Goal: Use online tool/utility: Use online tool/utility

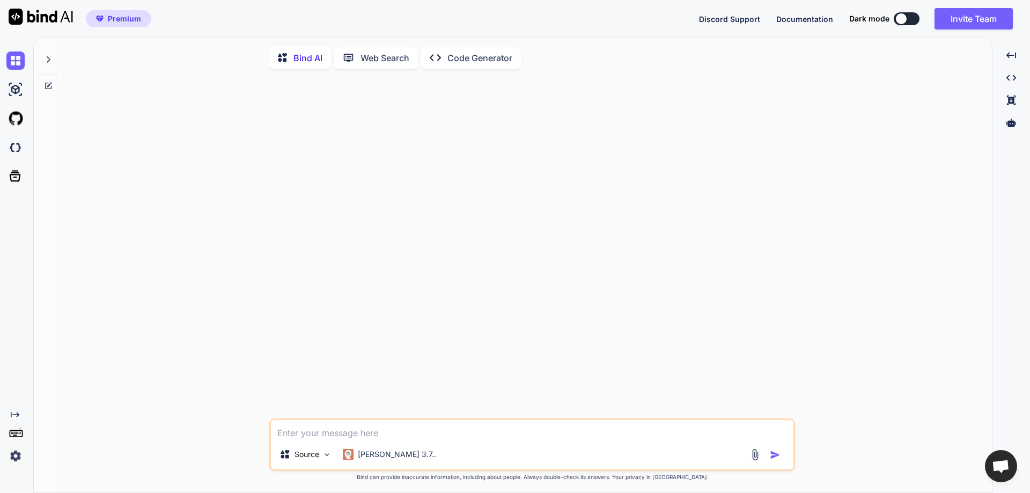
click at [582, 149] on div at bounding box center [534, 247] width 524 height 341
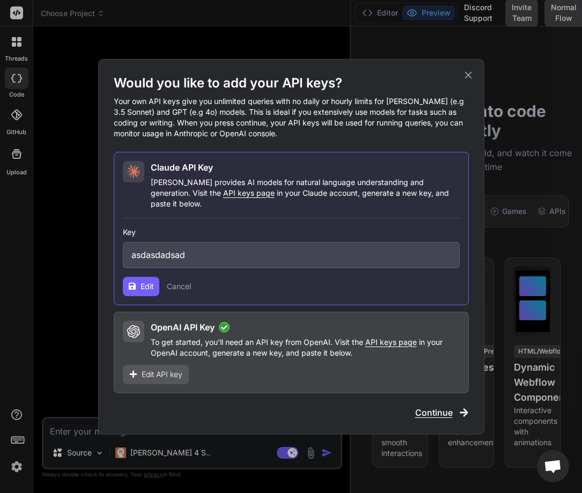
scroll to position [10, 0]
click at [204, 250] on input "asdasdadsad" at bounding box center [291, 255] width 337 height 26
paste input "gAAAAABownuZnPTNVioHqb35WKMcXHoMX4C3o3AvxNsYkTxlX_I7iTVliOAL1hrCD2Z0Xr724RLk8c0…"
type input "gAAAAABownuZnPTNVioHqb35WKMcXHoMX4C3o3AvxNsYkTxlX_I7iTVliOAL1hrCD2Z0Xr724RLk8c0…"
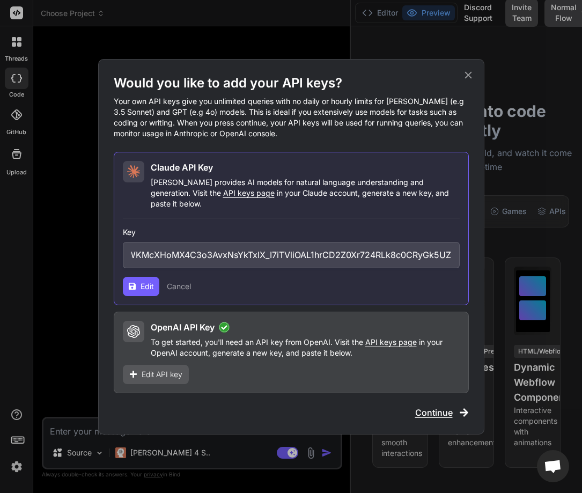
scroll to position [0, 0]
click at [158, 371] on span "Edit API key" at bounding box center [162, 374] width 41 height 11
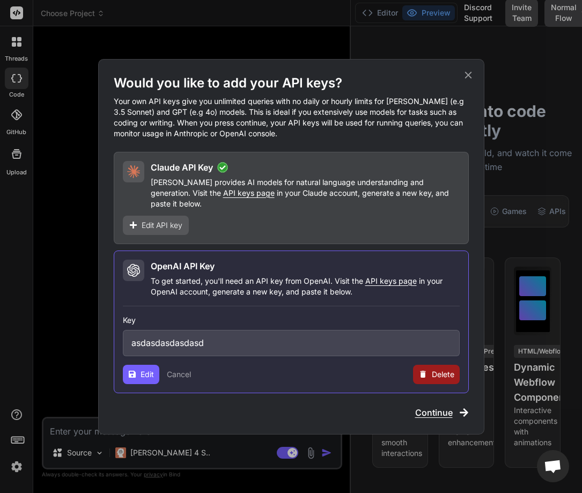
click at [242, 333] on input "asdasdasdasdasd" at bounding box center [291, 343] width 337 height 26
click at [463, 80] on icon at bounding box center [469, 75] width 12 height 12
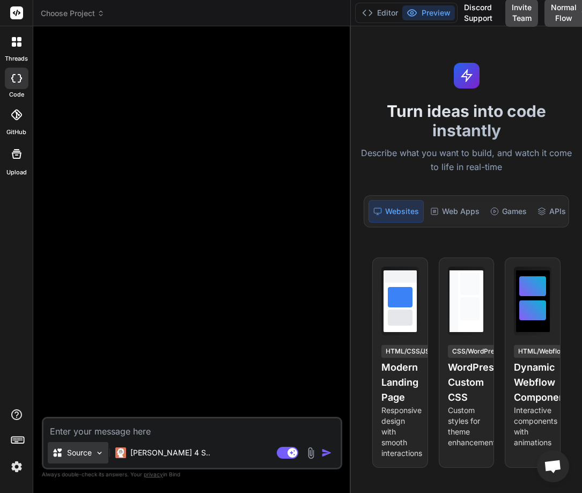
click at [81, 446] on div "Source" at bounding box center [78, 452] width 61 height 21
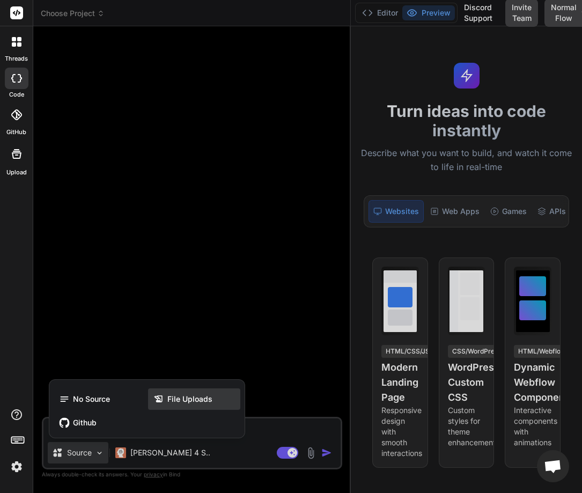
click at [180, 397] on span "File Uploads" at bounding box center [189, 399] width 45 height 11
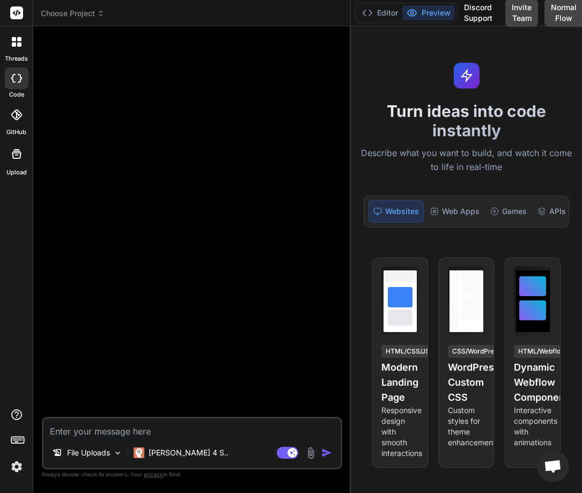
click at [311, 456] on img at bounding box center [311, 453] width 12 height 12
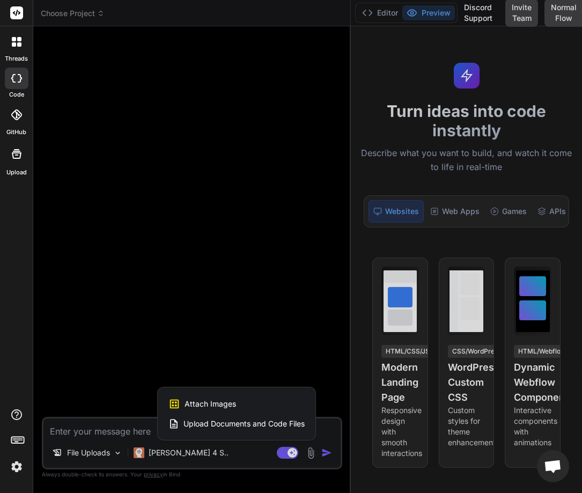
click at [209, 405] on span "Attach Images" at bounding box center [211, 404] width 52 height 11
type textarea "x"
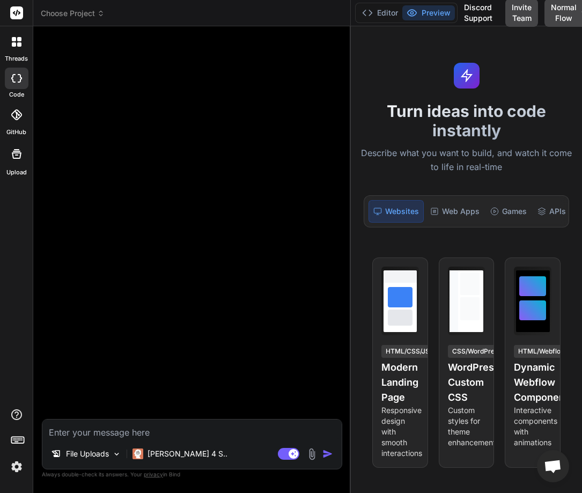
type input "C:\fakepath\Screenshot-2025-09-06-at-00.38.24.jpg"
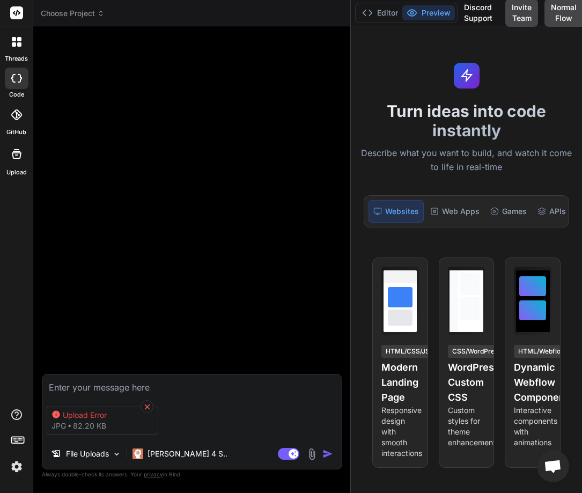
click at [146, 405] on icon at bounding box center [147, 406] width 9 height 9
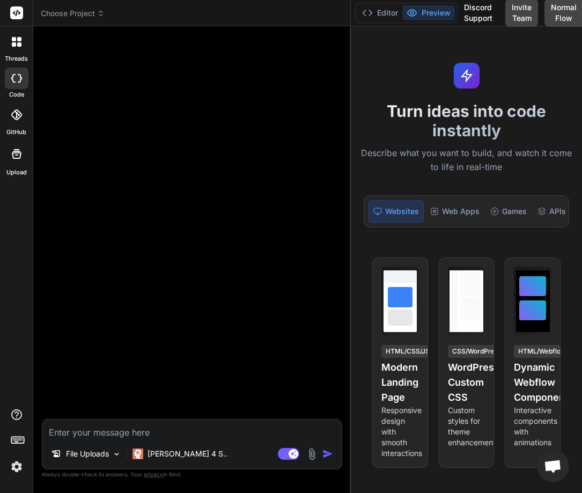
click at [312, 451] on img at bounding box center [312, 454] width 12 height 12
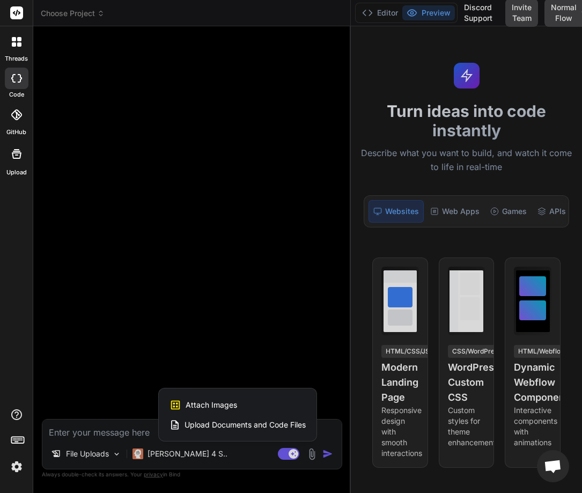
click at [224, 403] on span "Attach Images" at bounding box center [212, 405] width 52 height 11
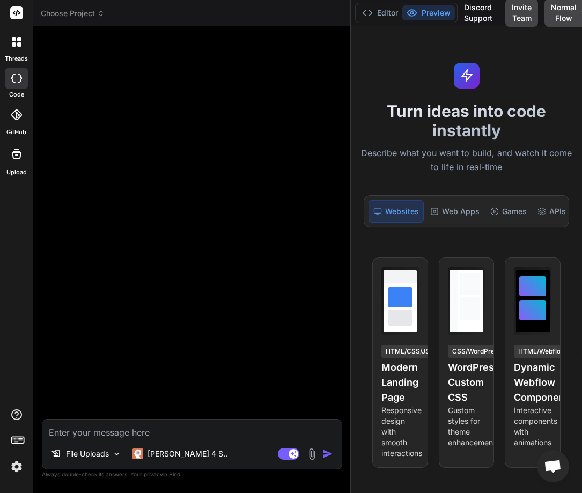
click at [150, 433] on textarea at bounding box center [191, 429] width 299 height 19
type textarea "x"
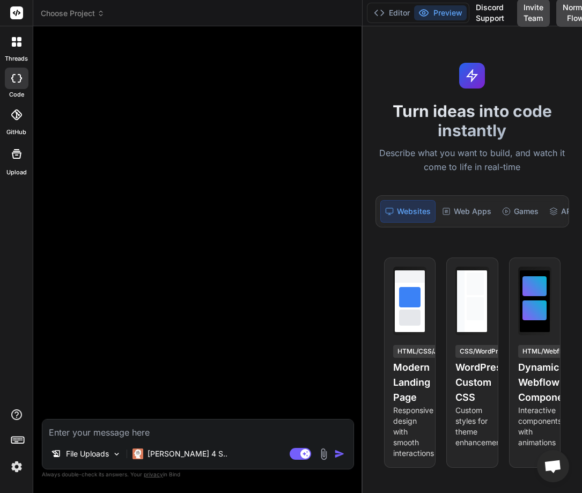
drag, startPoint x: 351, startPoint y: 172, endPoint x: 424, endPoint y: 173, distance: 73.5
click at [424, 173] on div "Choose Project Created with Pixso. Bind AI Web Search Created with Pixso. Code …" at bounding box center [307, 246] width 549 height 493
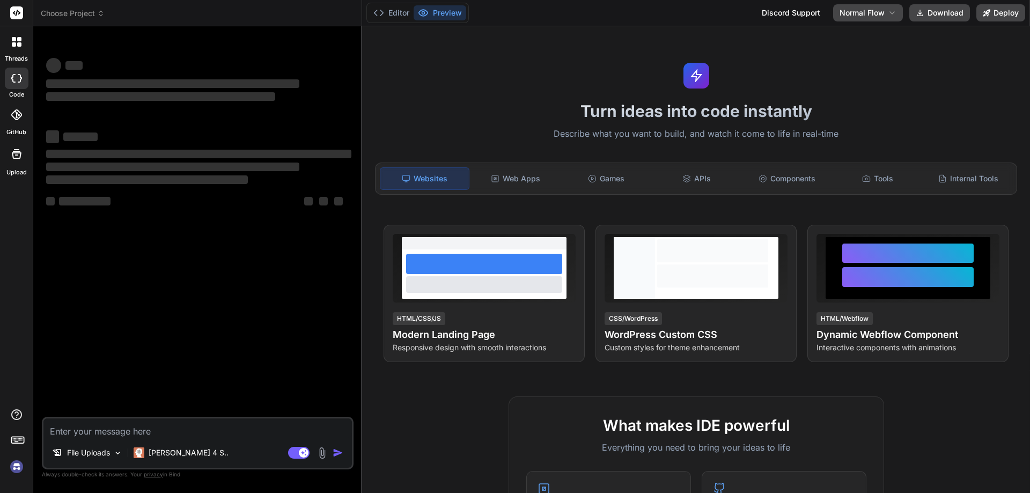
type textarea "x"
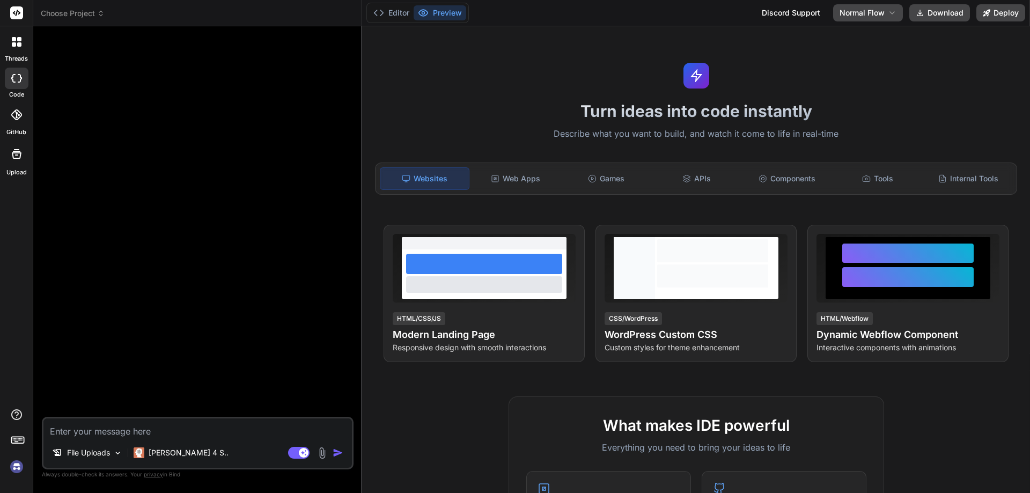
click at [126, 428] on textarea at bounding box center [197, 428] width 309 height 19
click at [320, 451] on img at bounding box center [322, 453] width 12 height 12
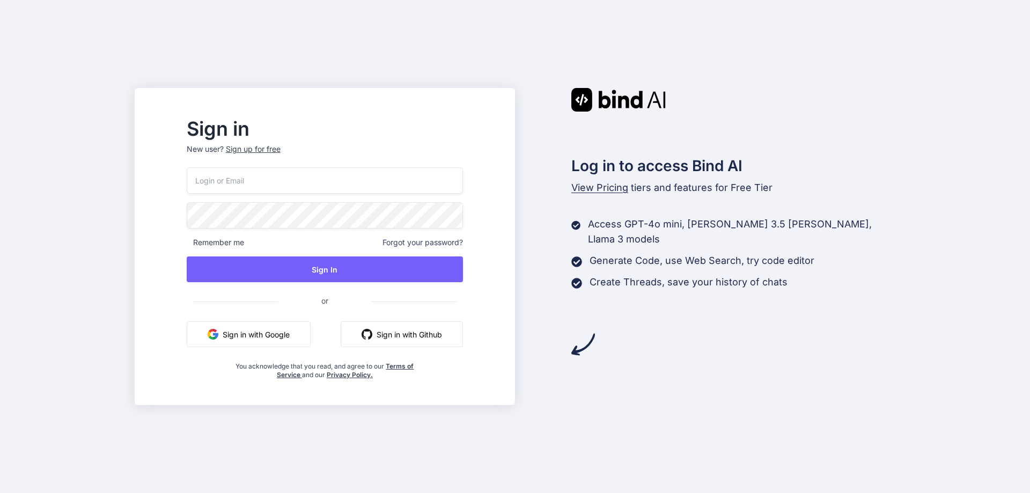
click at [278, 333] on button "Sign in with Google" at bounding box center [249, 334] width 124 height 26
click at [265, 332] on button "Sign in with Google" at bounding box center [249, 334] width 124 height 26
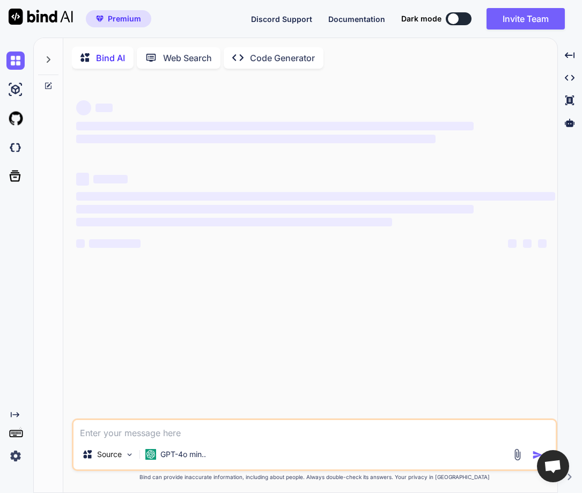
click at [14, 455] on img at bounding box center [15, 456] width 18 height 18
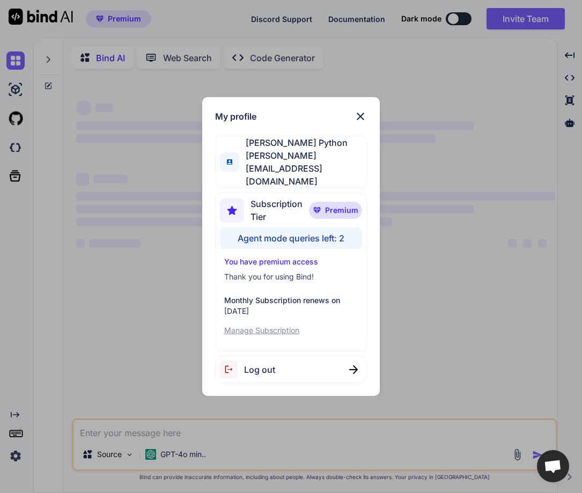
click at [121, 332] on div "My profile [PERSON_NAME] Python [PERSON_NAME][EMAIL_ADDRESS][DOMAIN_NAME] Subsc…" at bounding box center [291, 246] width 582 height 493
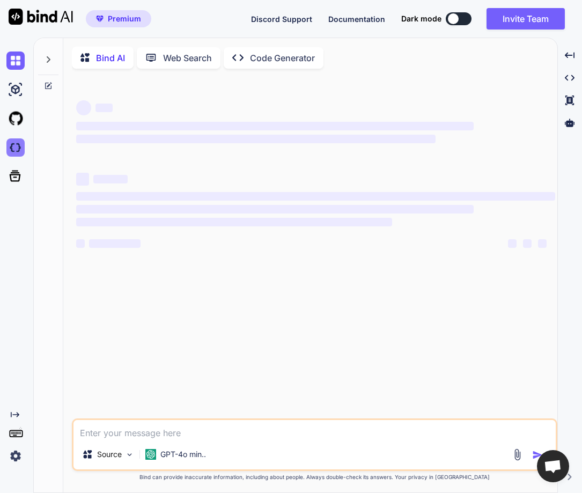
click at [17, 143] on img at bounding box center [15, 147] width 18 height 18
type textarea "x"
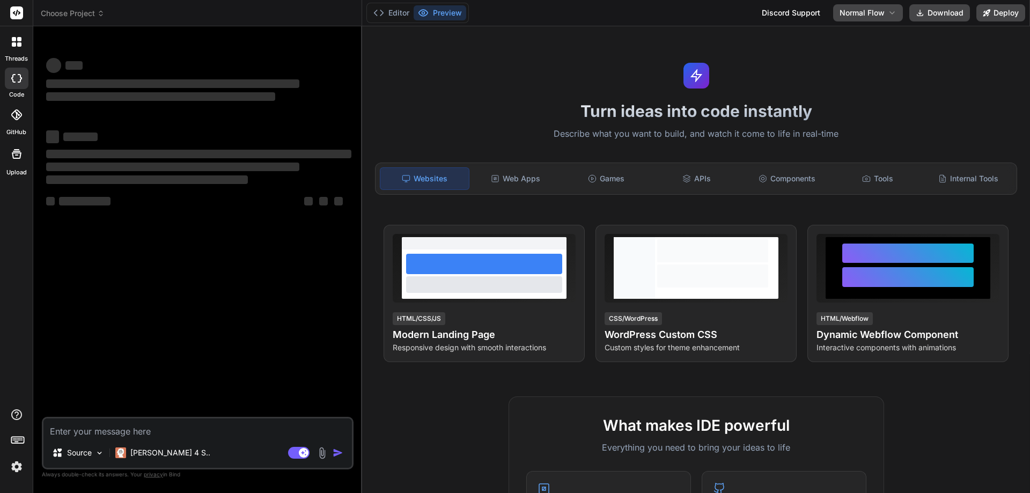
drag, startPoint x: 224, startPoint y: 264, endPoint x: 264, endPoint y: 258, distance: 40.7
click at [264, 258] on div "‌ ‌ ‌ ‌ ‌ ‌ ‌ ‌ ‌ ‌ ‌ ‌ ‌ ‌" at bounding box center [199, 226] width 310 height 382
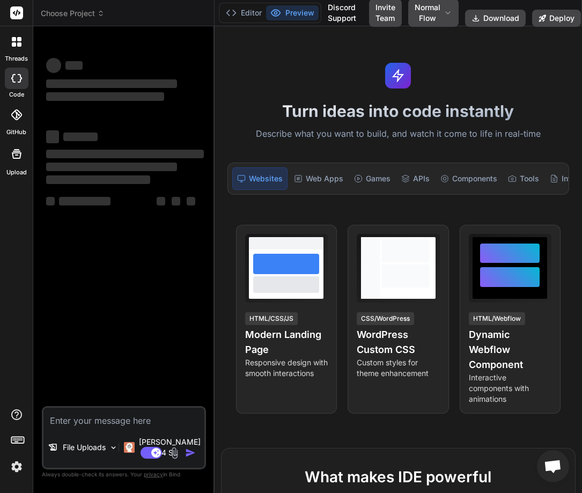
click at [174, 452] on img at bounding box center [174, 453] width 12 height 12
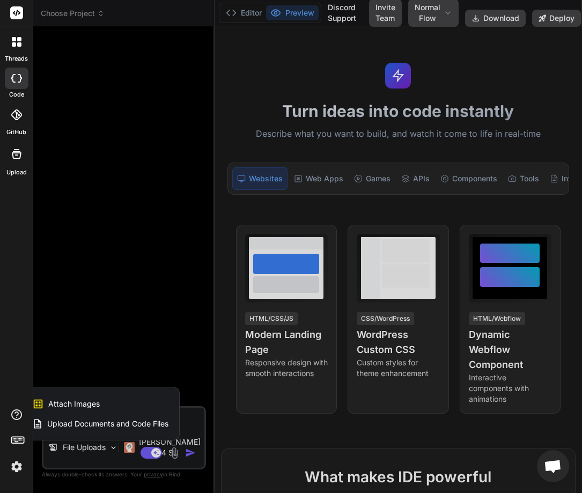
click at [123, 402] on div "Attach Images Image attachments are only supported in Claude and Gemini models." at bounding box center [100, 404] width 136 height 20
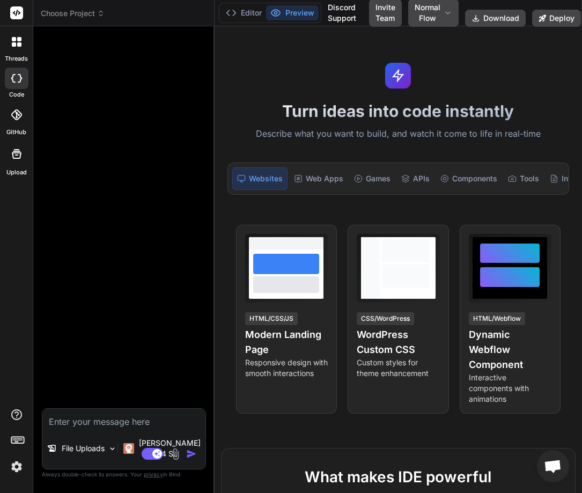
type textarea "x"
type input "C:\fakepath\Screenshot-2025-09-06-at-00.38.24.jpg"
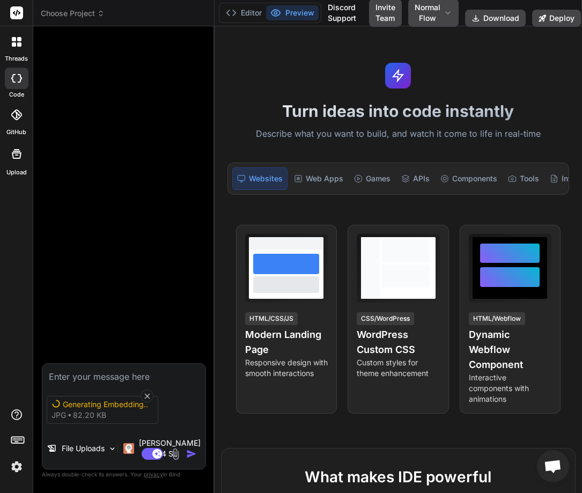
click at [175, 451] on img at bounding box center [176, 454] width 12 height 12
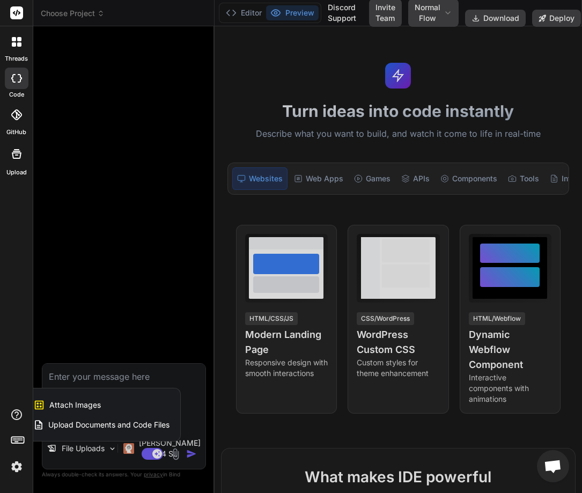
click at [101, 407] on div "Attach Images Image attachments are only supported in Claude and Gemini models." at bounding box center [101, 405] width 136 height 20
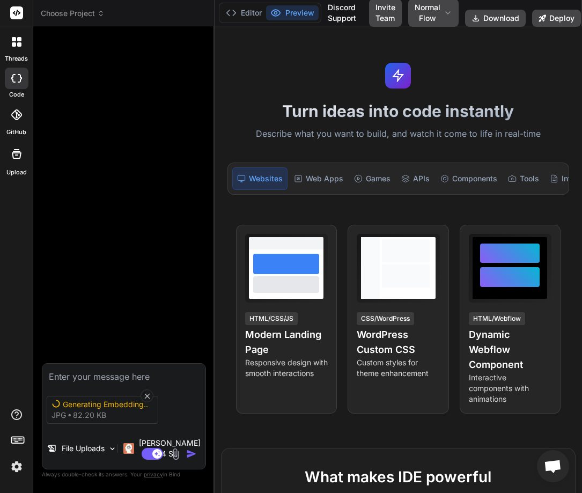
type textarea "x"
type input "C:\fakepath\image (24).png"
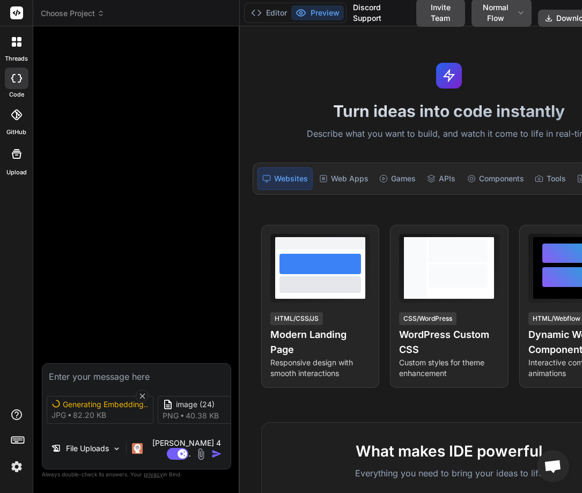
click at [80, 410] on div "Generating Embedding..." at bounding box center [106, 404] width 86 height 11
click at [78, 410] on div "Generating Embedding..." at bounding box center [106, 404] width 86 height 11
click at [144, 399] on icon at bounding box center [142, 395] width 5 height 5
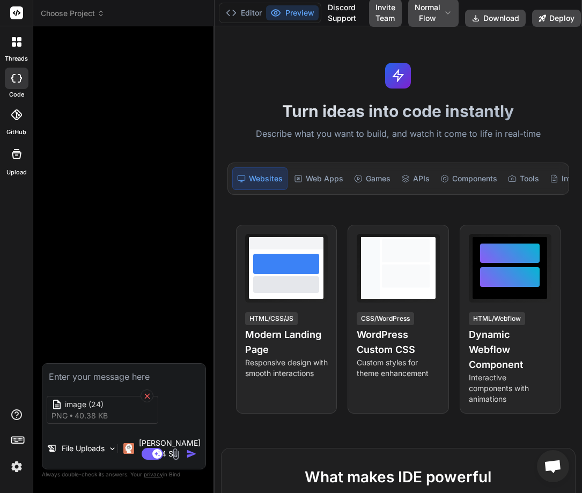
click at [150, 401] on icon at bounding box center [147, 396] width 9 height 9
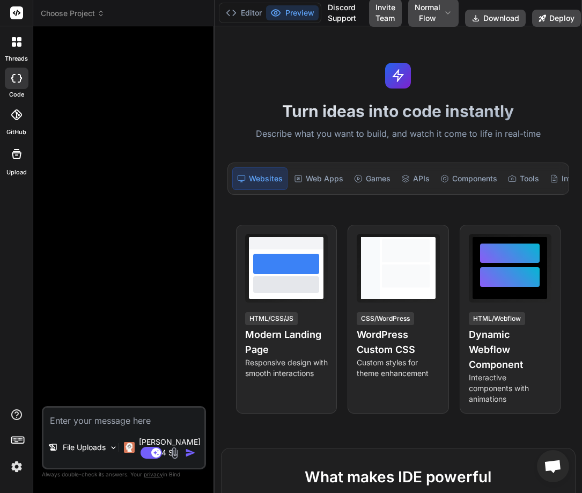
type textarea "x"
